Goal: Information Seeking & Learning: Learn about a topic

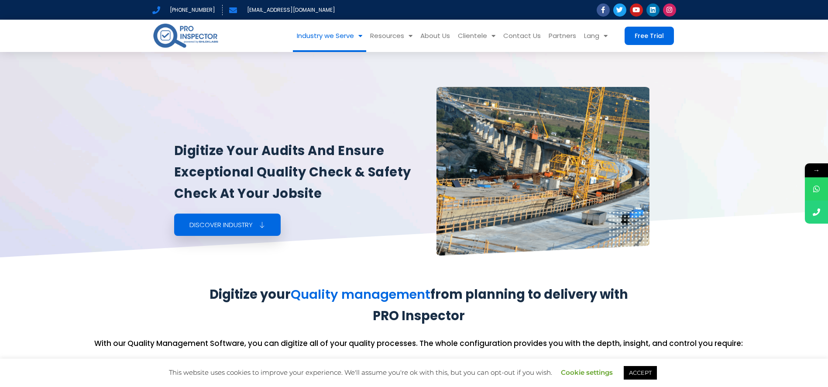
click at [318, 31] on link "Industry we Serve" at bounding box center [329, 36] width 73 height 32
click at [333, 35] on link "Industry we Serve" at bounding box center [329, 36] width 73 height 32
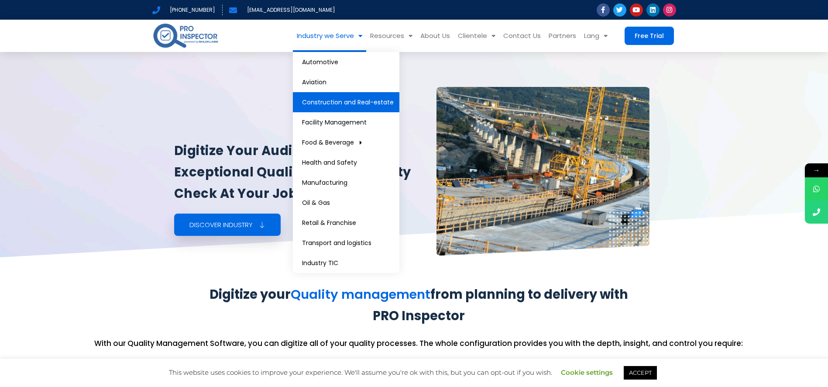
click at [337, 105] on link "Construction and Real-estate" at bounding box center [346, 102] width 107 height 20
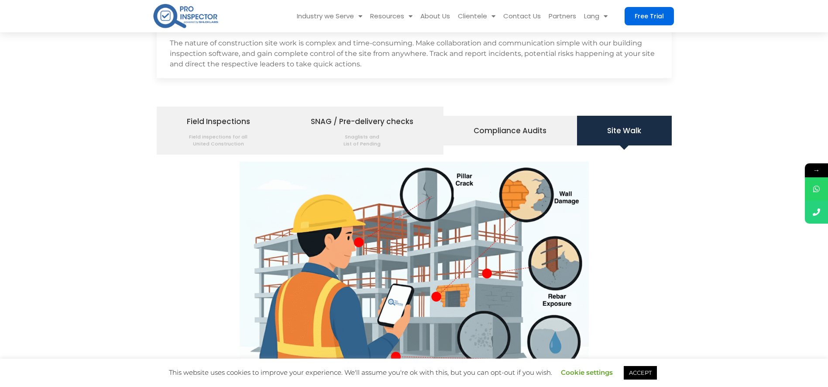
scroll to position [1007, 0]
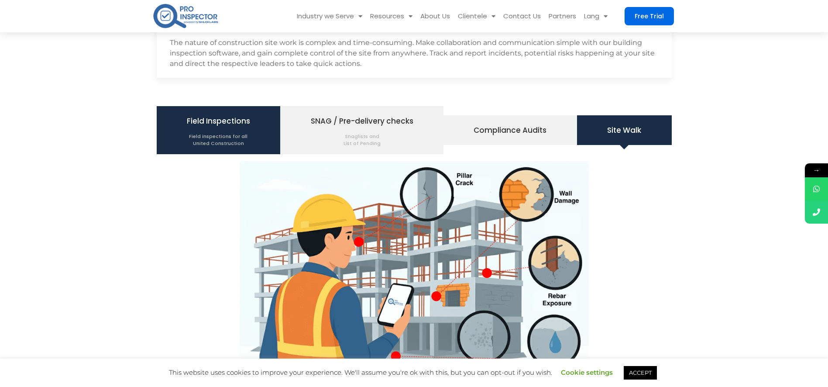
click at [206, 131] on span "Field inspections for all United Construction" at bounding box center [218, 137] width 63 height 18
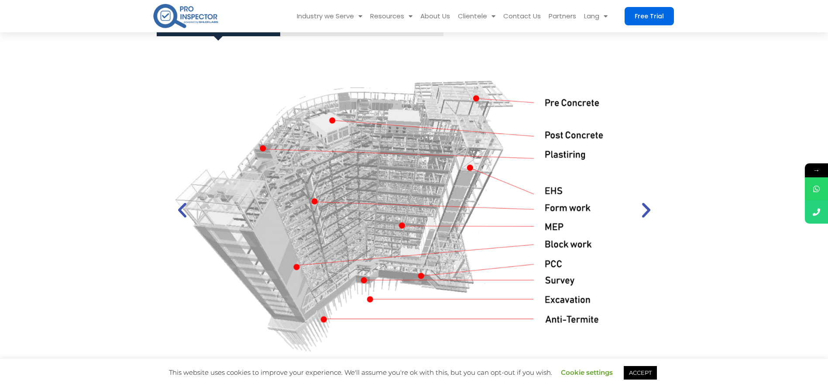
scroll to position [1120, 0]
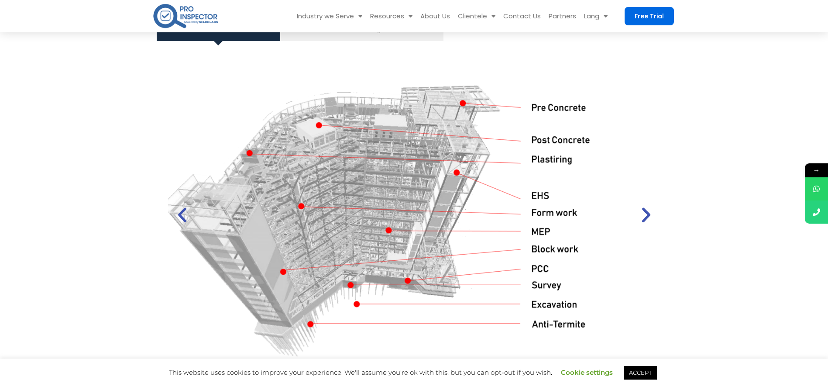
click at [336, 256] on div "1 / 2" at bounding box center [401, 214] width 492 height 325
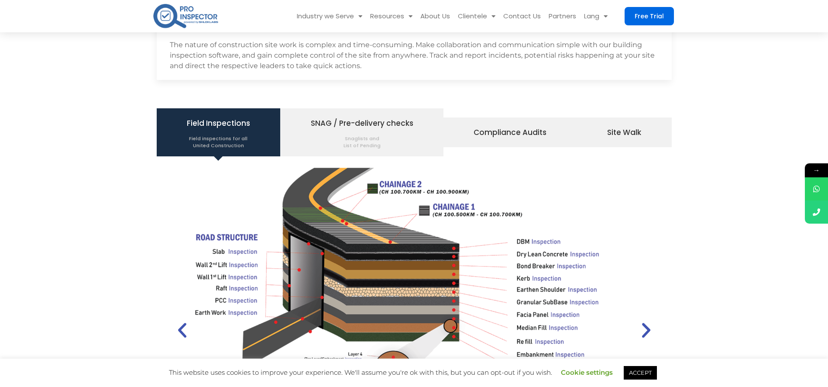
scroll to position [917, 0]
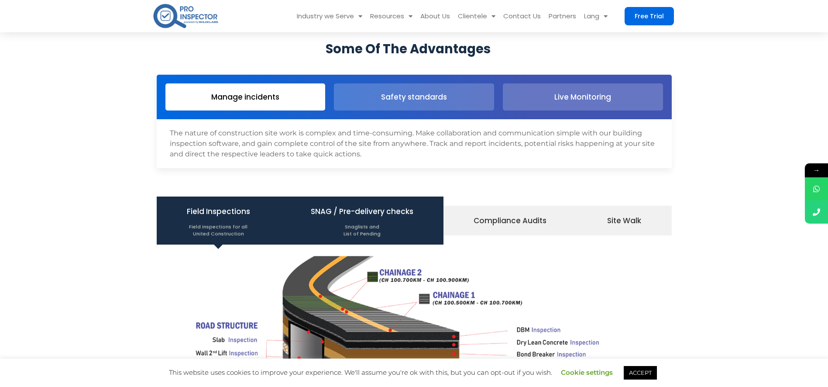
click at [354, 199] on li "SNAG / Pre-delivery checks Snaglists and List of Pending" at bounding box center [361, 220] width 163 height 48
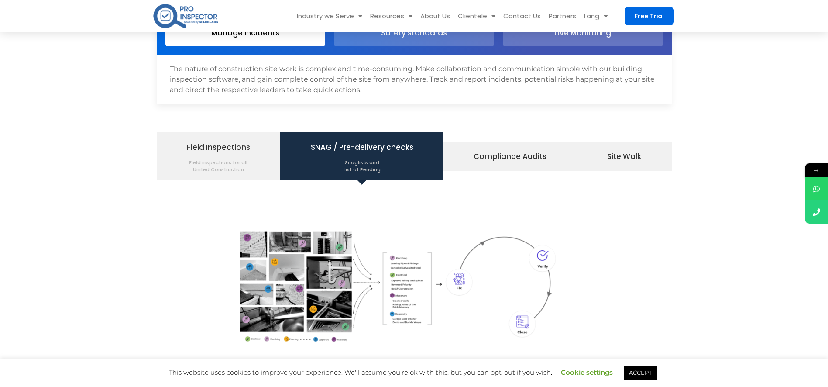
scroll to position [913, 0]
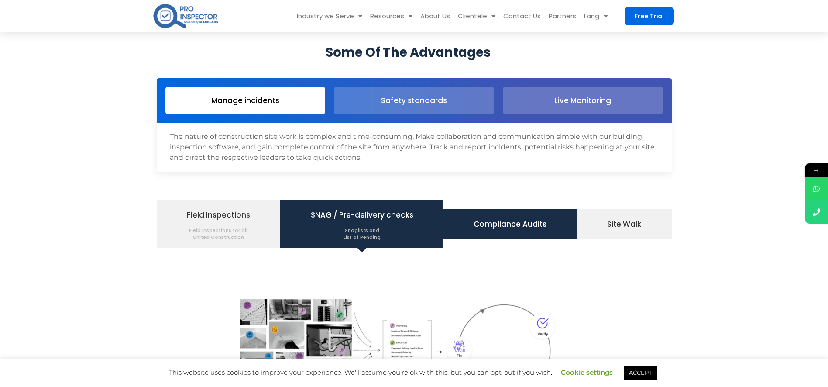
click at [469, 214] on li "Compliance Audits" at bounding box center [511, 224] width 134 height 30
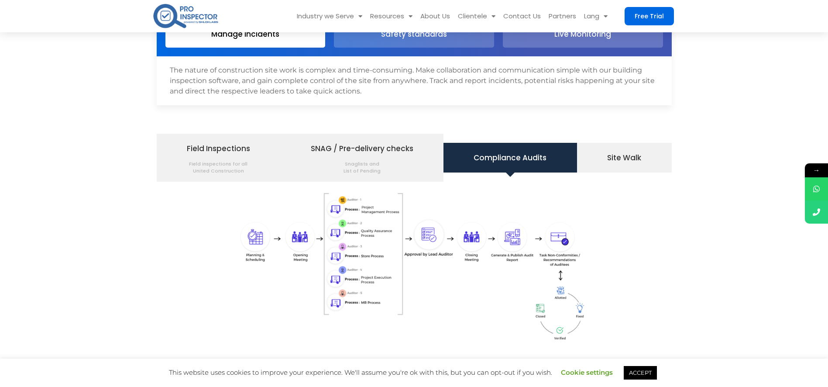
scroll to position [981, 0]
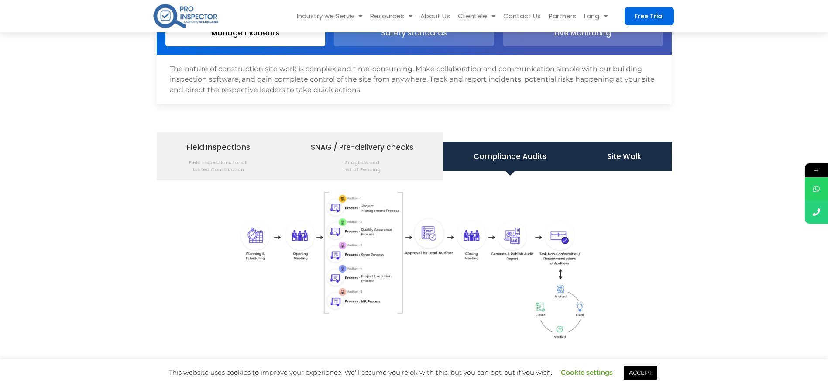
click at [629, 164] on li "Site Walk" at bounding box center [624, 156] width 95 height 30
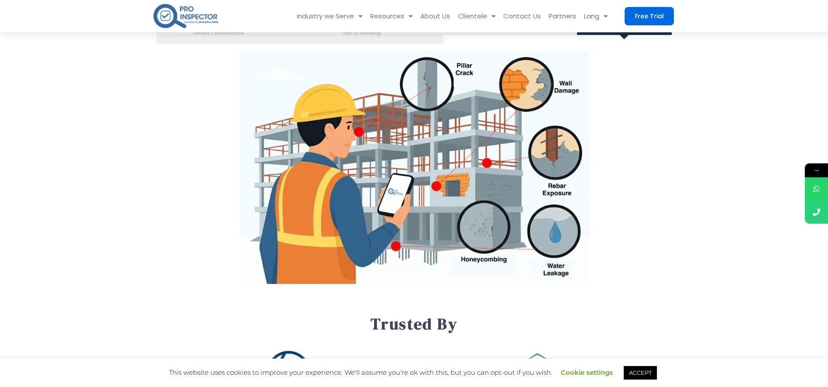
scroll to position [1084, 0]
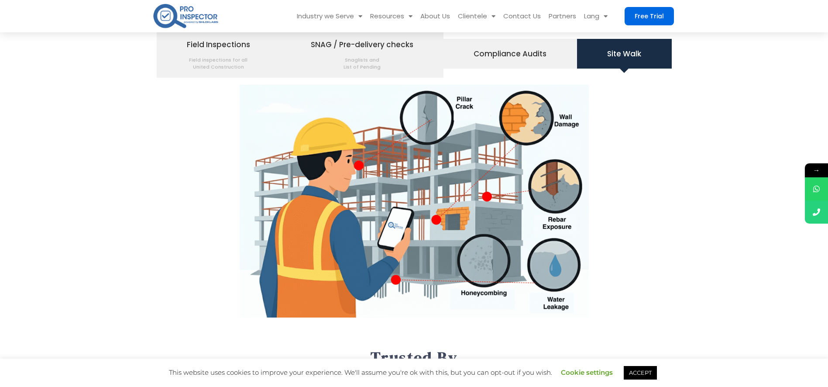
click at [412, 183] on img at bounding box center [414, 201] width 349 height 233
click at [416, 183] on img at bounding box center [414, 201] width 349 height 233
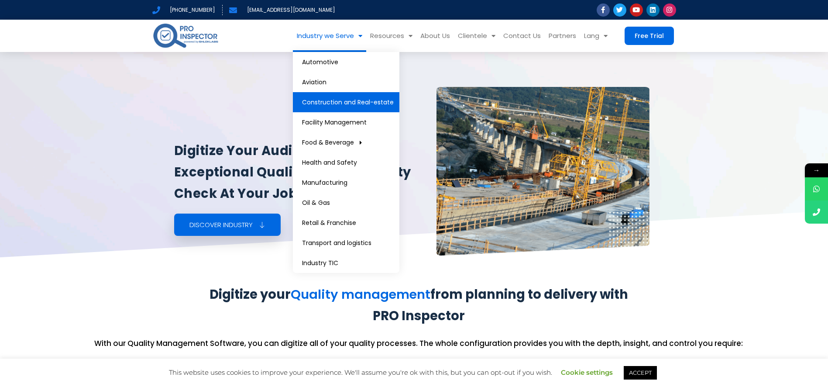
click at [335, 37] on link "Industry we Serve" at bounding box center [329, 36] width 73 height 32
click at [337, 37] on link "Industry we Serve" at bounding box center [329, 36] width 73 height 32
click at [345, 101] on link "Construction and Real-estate" at bounding box center [346, 102] width 107 height 20
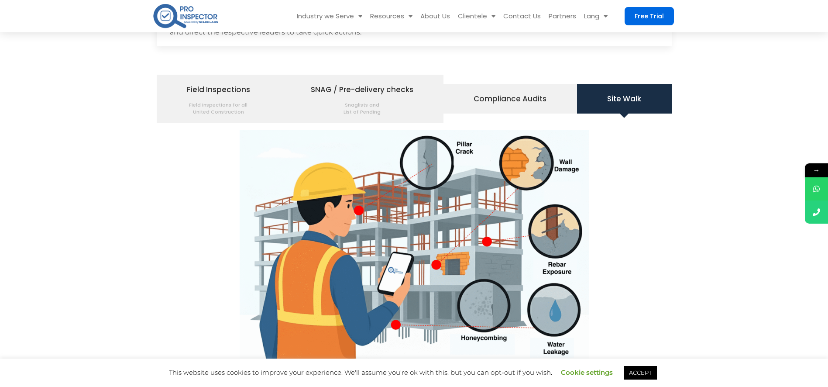
scroll to position [1034, 0]
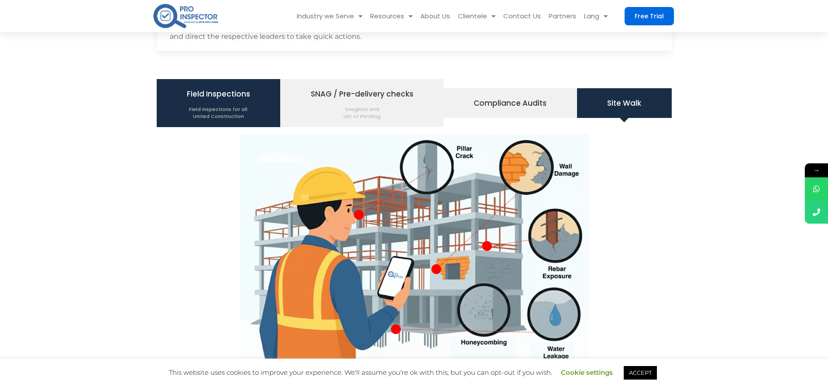
click at [227, 114] on span "Field inspections for all United Construction" at bounding box center [218, 110] width 63 height 18
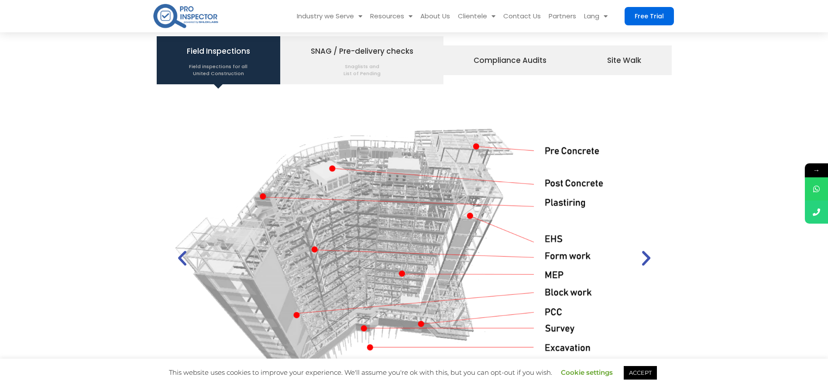
scroll to position [1086, 0]
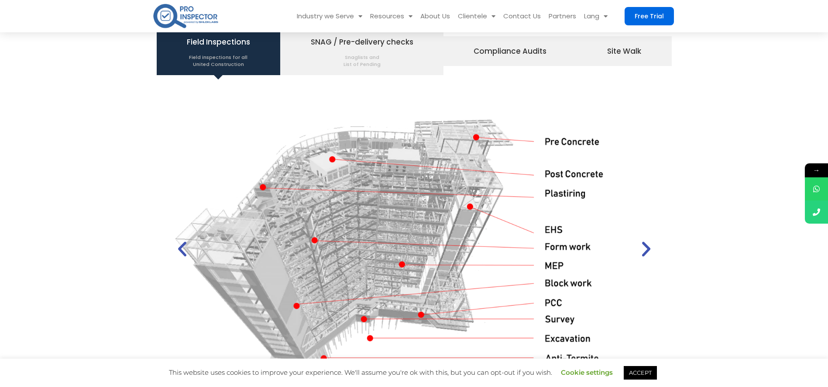
click at [646, 252] on icon "Next slide" at bounding box center [646, 249] width 20 height 20
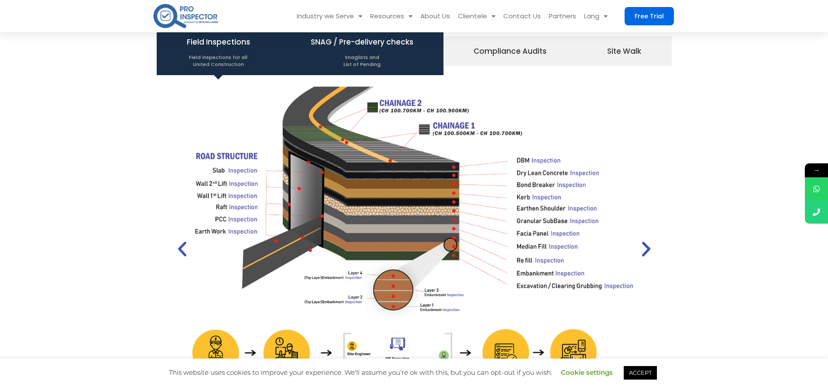
click at [342, 59] on span "Snaglists and List of Pending" at bounding box center [362, 58] width 103 height 18
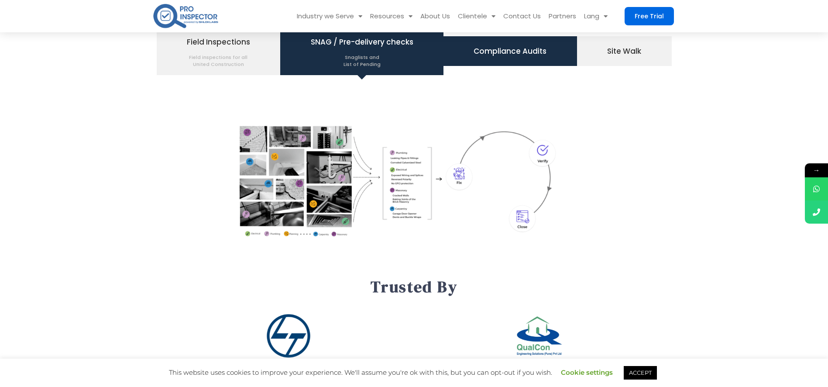
click at [486, 57] on span "Compliance Audits" at bounding box center [510, 51] width 73 height 15
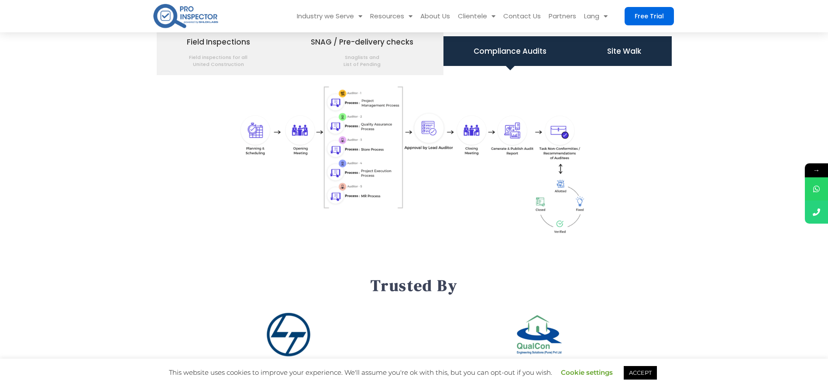
click at [599, 48] on li "Site Walk" at bounding box center [624, 51] width 95 height 30
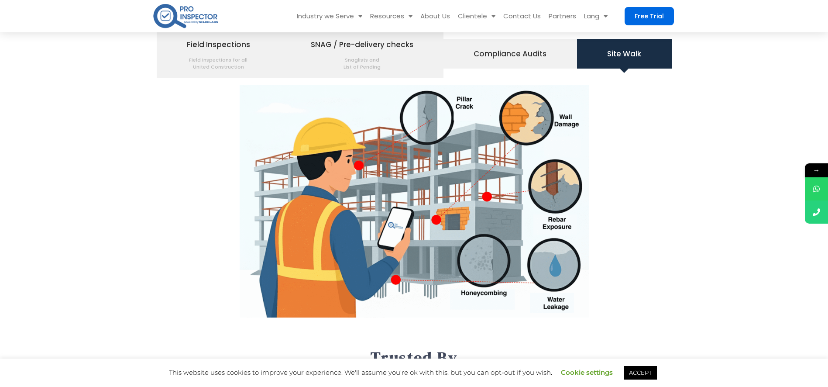
scroll to position [1046, 0]
